Goal: Task Accomplishment & Management: Use online tool/utility

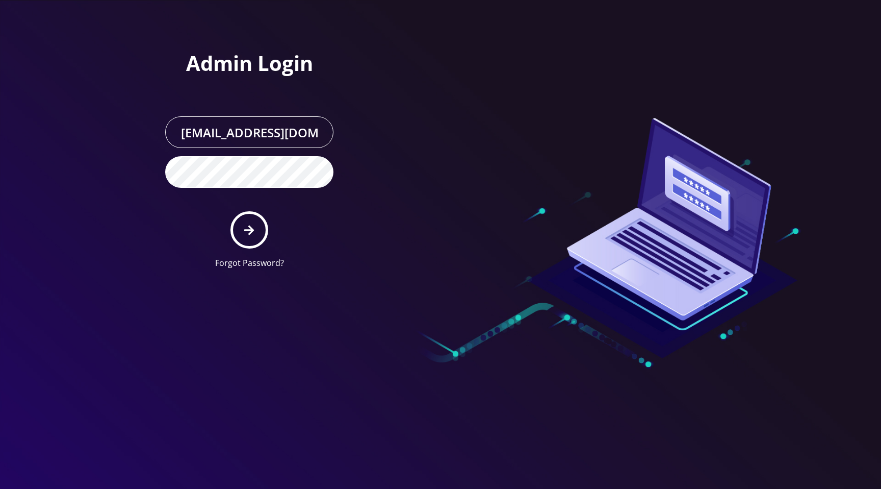
scroll to position [0, 21]
click at [541, 65] on div at bounding box center [586, 138] width 291 height 277
click at [252, 230] on icon "submit" at bounding box center [249, 230] width 10 height 10
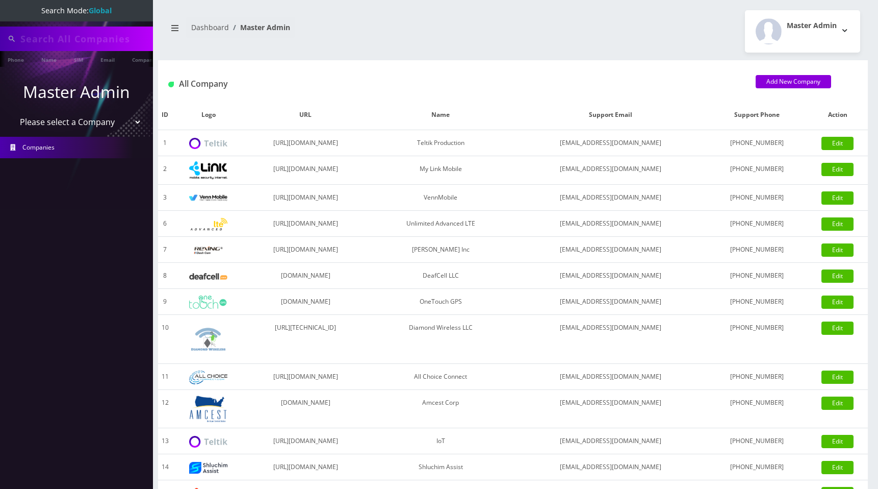
click at [71, 120] on select "Please select a Company Teltik Production My Link Mobile VennMobile Unlimited A…" at bounding box center [77, 121] width 130 height 19
type input "[PERSON_NAME]"
select select "1"
click at [12, 113] on select "Please select a Company Teltik Production My Link Mobile VennMobile Unlimited A…" at bounding box center [77, 122] width 130 height 19
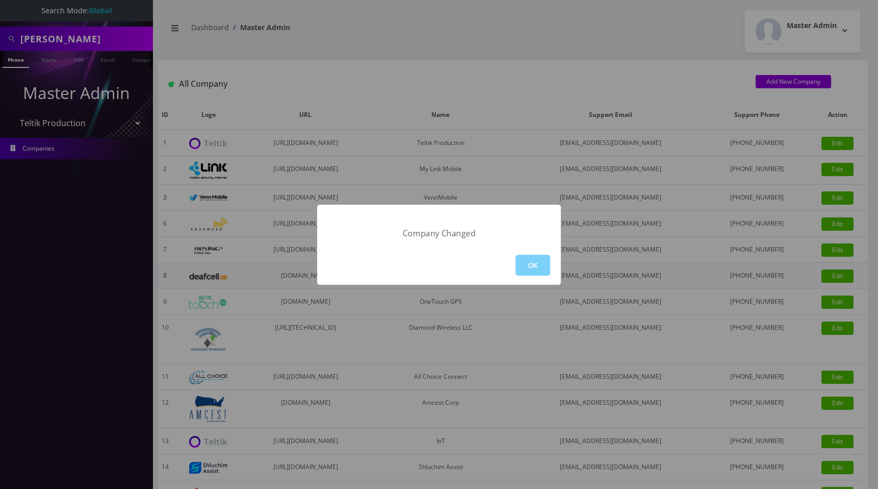
click at [538, 267] on button "OK" at bounding box center [533, 265] width 35 height 21
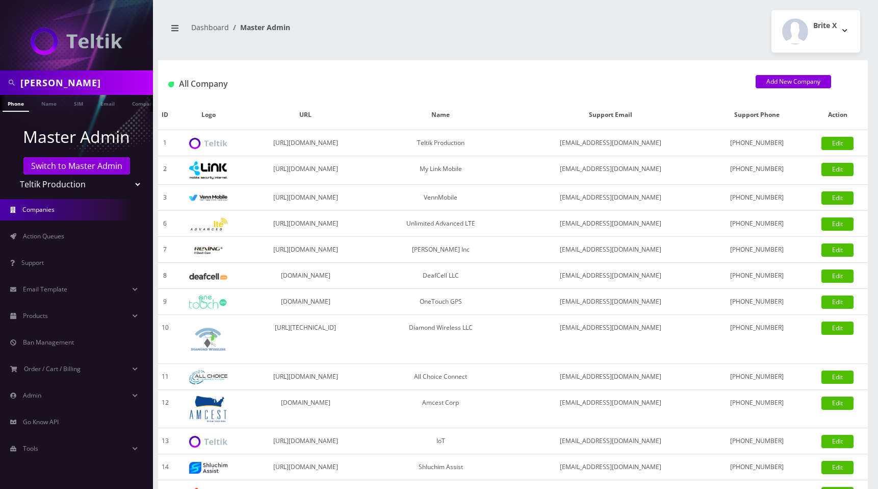
click at [470, 85] on h1 "All Company" at bounding box center [454, 84] width 572 height 10
click at [46, 239] on span "Action Queues" at bounding box center [43, 236] width 41 height 9
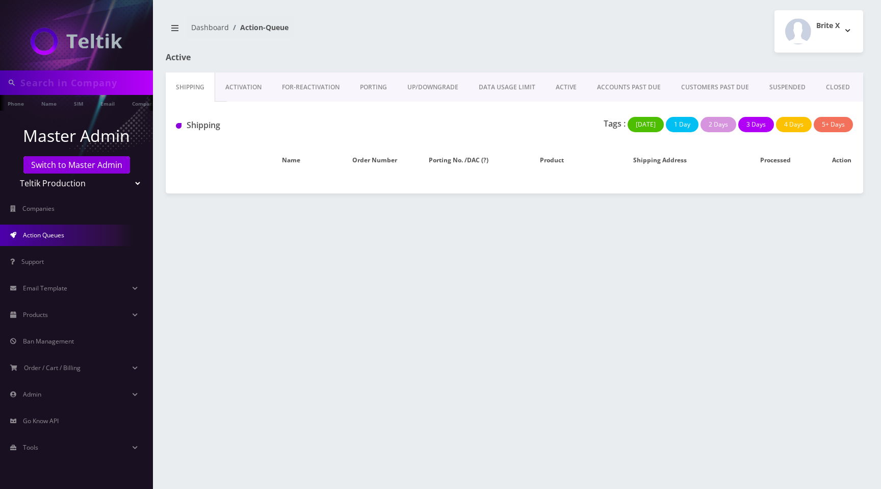
click at [67, 187] on body "Phone Name SIM Email Company Customer Master Admin Switch to Master Admin Telti…" at bounding box center [440, 244] width 881 height 489
type input "[PERSON_NAME]"
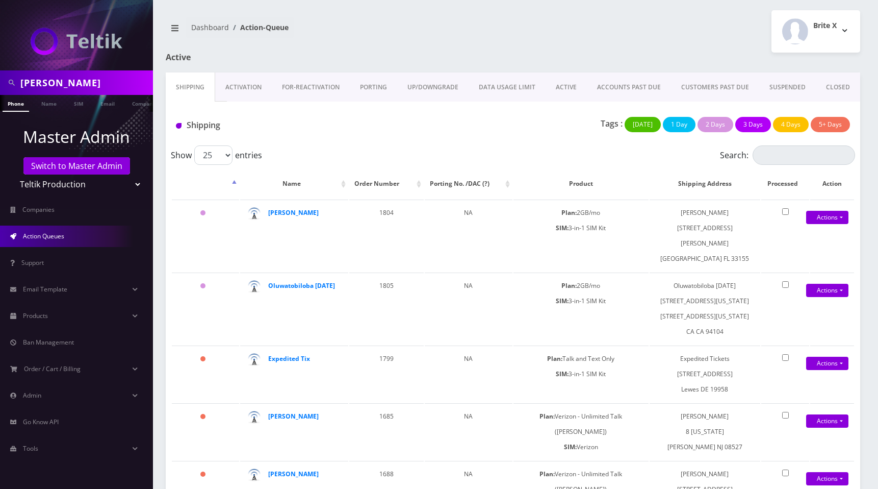
select select "13"
click at [12, 174] on select "Teltik Production My Link Mobile VennMobile Unlimited Advanced LTE Rexing Inc D…" at bounding box center [77, 183] width 130 height 19
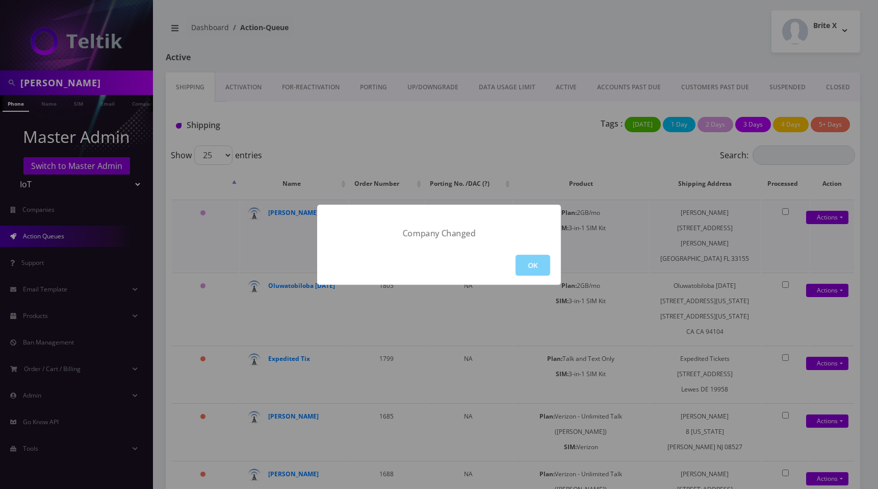
drag, startPoint x: 527, startPoint y: 260, endPoint x: 541, endPoint y: 253, distance: 15.3
click at [527, 260] on button "OK" at bounding box center [533, 265] width 35 height 21
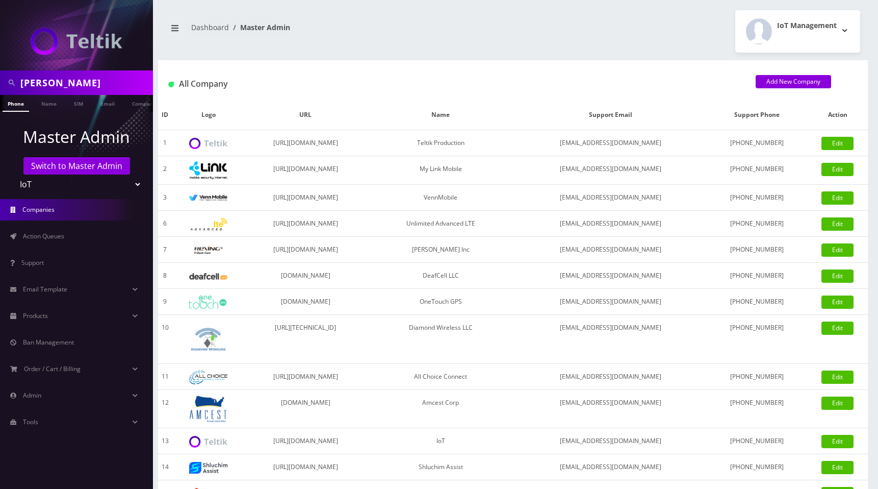
click at [574, 60] on div "All Company Add New Company" at bounding box center [513, 80] width 710 height 40
click at [57, 234] on span "Action Queues" at bounding box center [43, 236] width 41 height 9
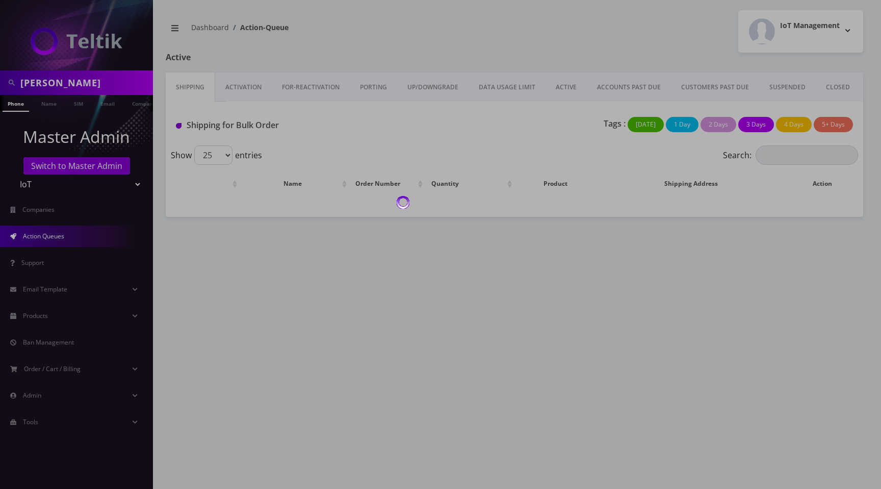
click at [252, 92] on div at bounding box center [440, 244] width 881 height 489
click at [252, 89] on div at bounding box center [440, 244] width 881 height 489
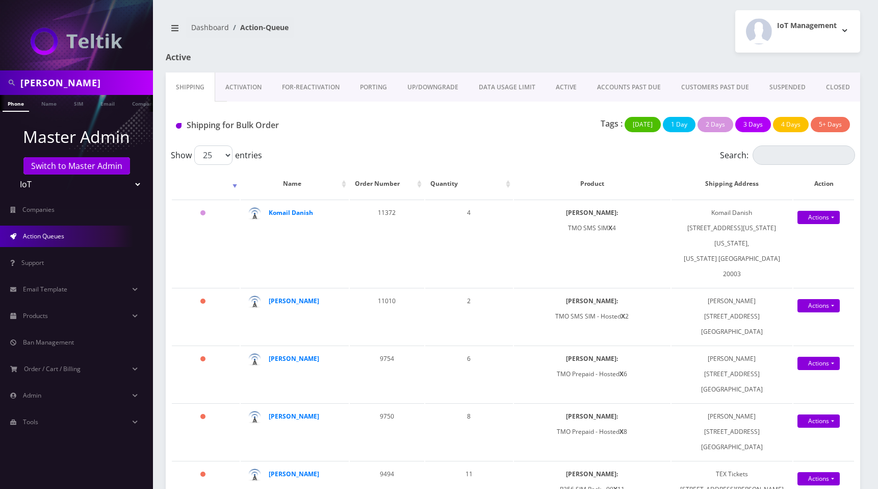
click at [252, 89] on link "Activation" at bounding box center [243, 87] width 57 height 30
